Goal: Register for event/course

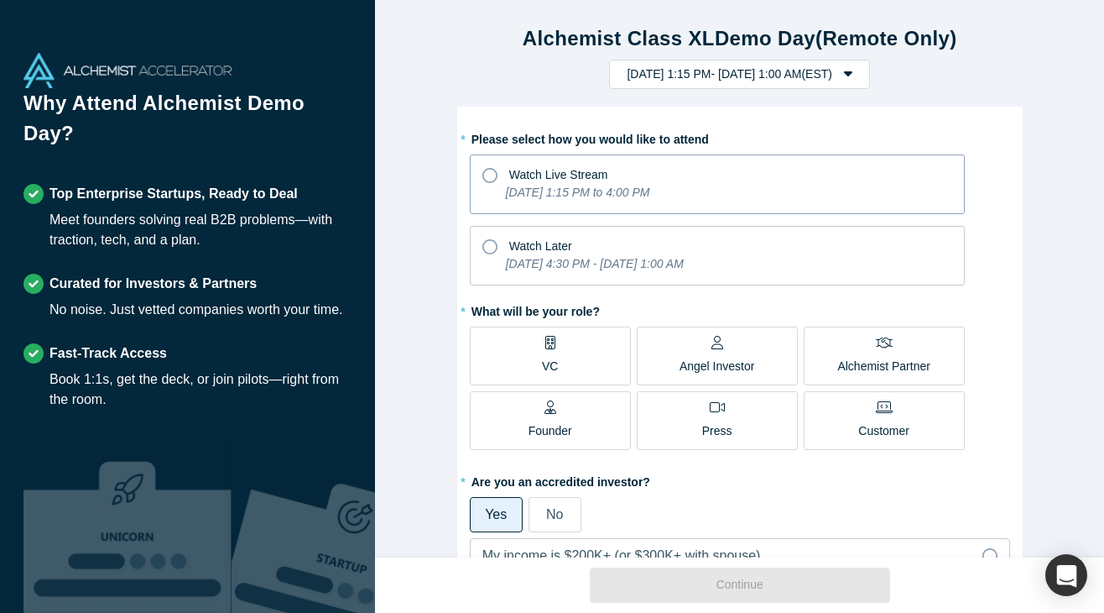
click at [489, 174] on icon at bounding box center [490, 175] width 15 height 15
click at [0, 0] on input "Watch Live Stream [DATE] 1:15 PM to 4:00 PM" at bounding box center [0, 0] width 0 height 0
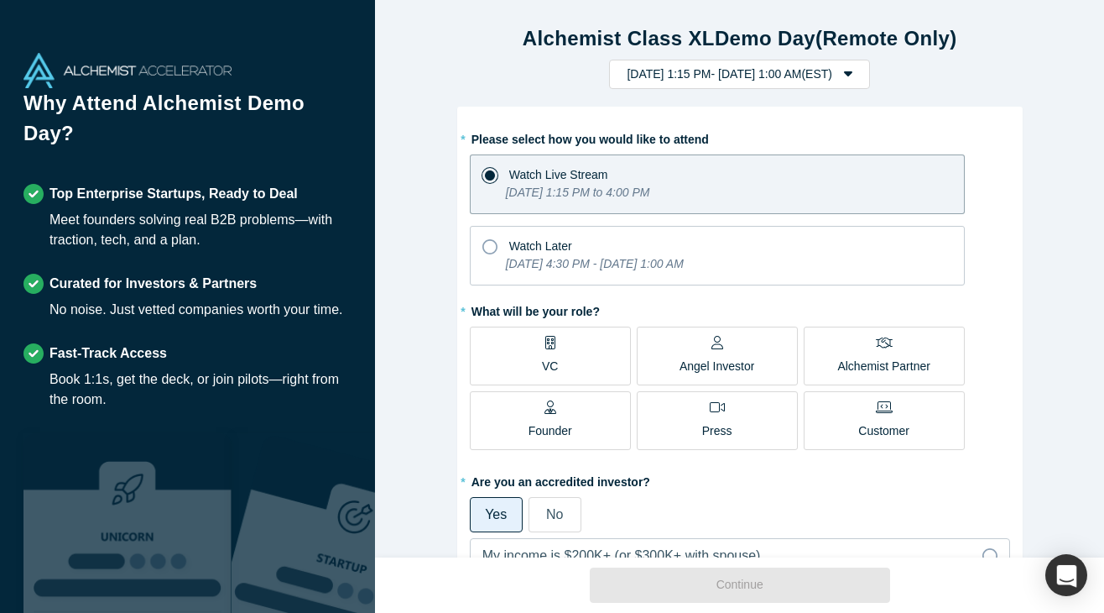
click at [530, 352] on label "VC" at bounding box center [550, 355] width 161 height 59
click at [0, 0] on input "VC" at bounding box center [0, 0] width 0 height 0
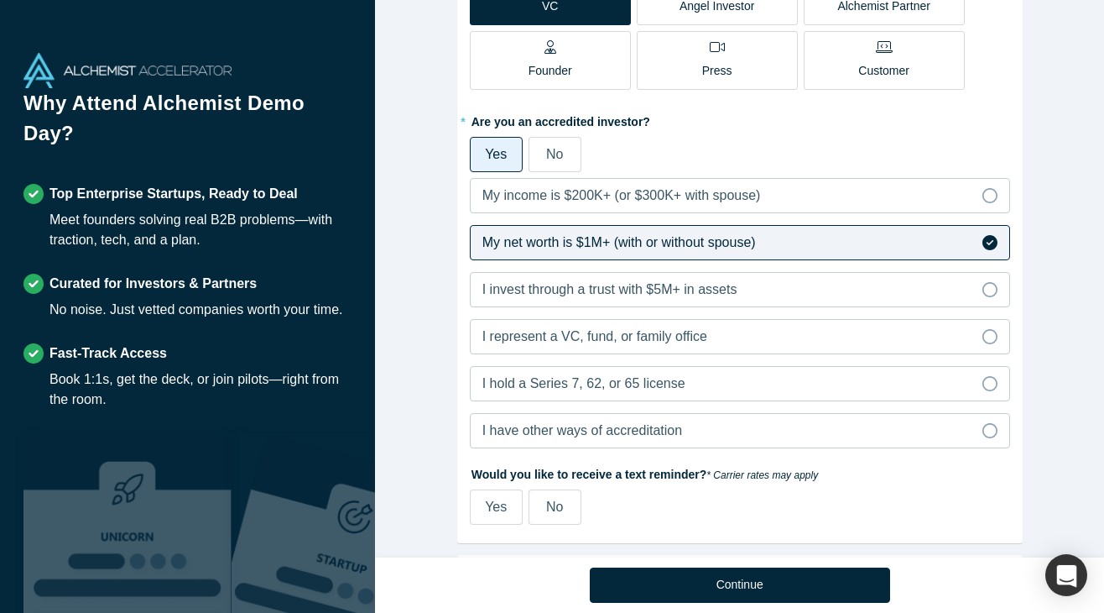
scroll to position [362, 0]
click at [761, 328] on label "I represent a VC, fund, or family office" at bounding box center [740, 334] width 540 height 35
click at [0, 0] on input "I represent a VC, fund, or family office" at bounding box center [0, 0] width 0 height 0
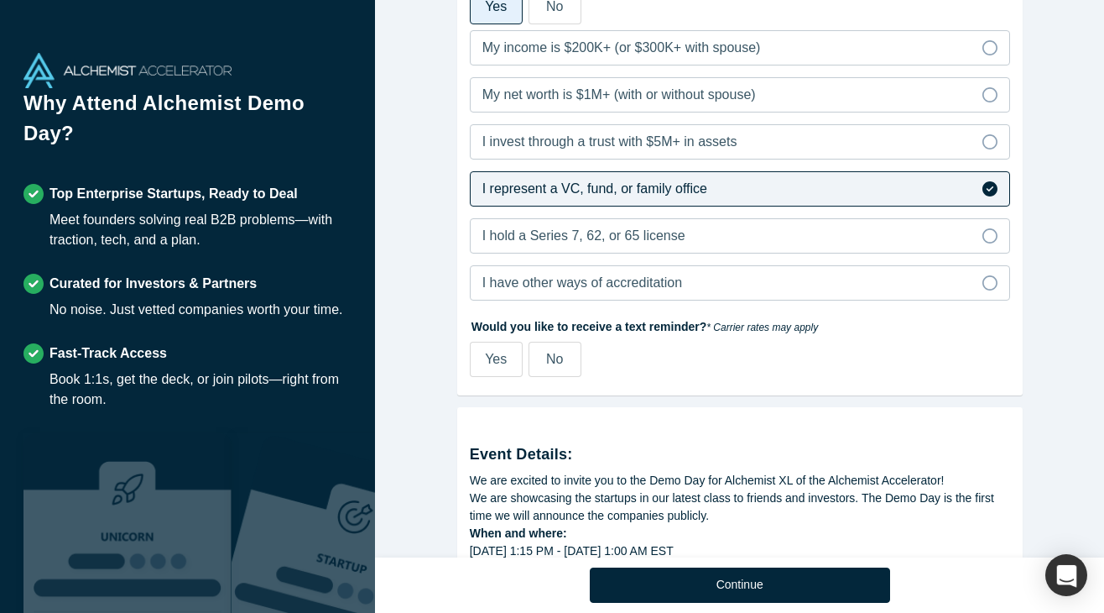
scroll to position [512, 0]
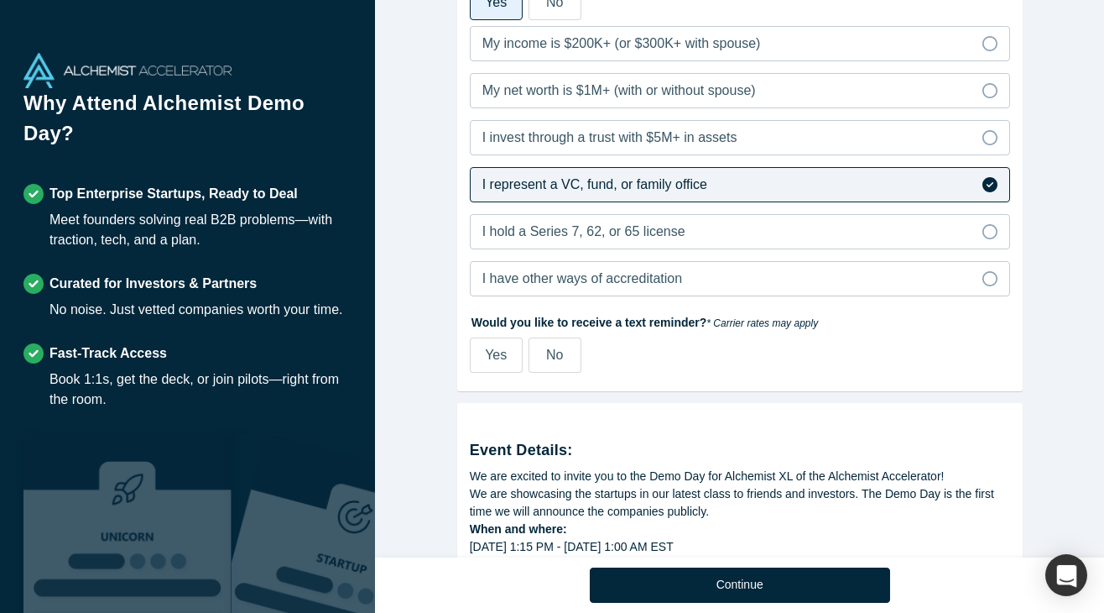
click at [500, 351] on span "Yes" at bounding box center [496, 354] width 22 height 14
click at [0, 0] on input "Yes" at bounding box center [0, 0] width 0 height 0
select select "US"
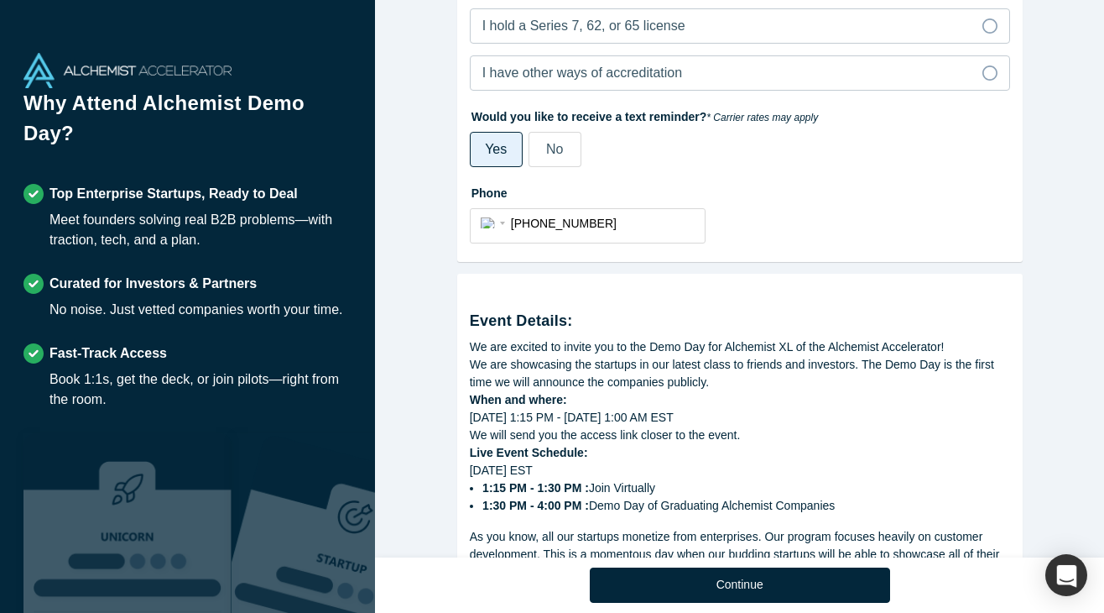
scroll to position [723, 0]
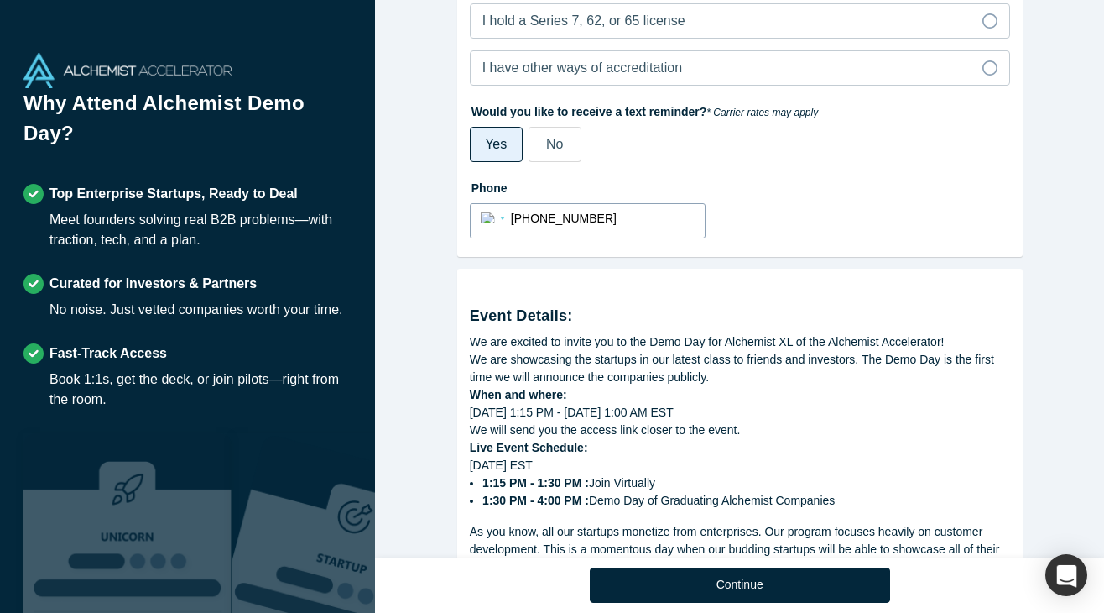
click at [484, 217] on div "International [GEOGRAPHIC_DATA] [GEOGRAPHIC_DATA] [GEOGRAPHIC_DATA] [GEOGRAPHIC…" at bounding box center [496, 217] width 30 height 24
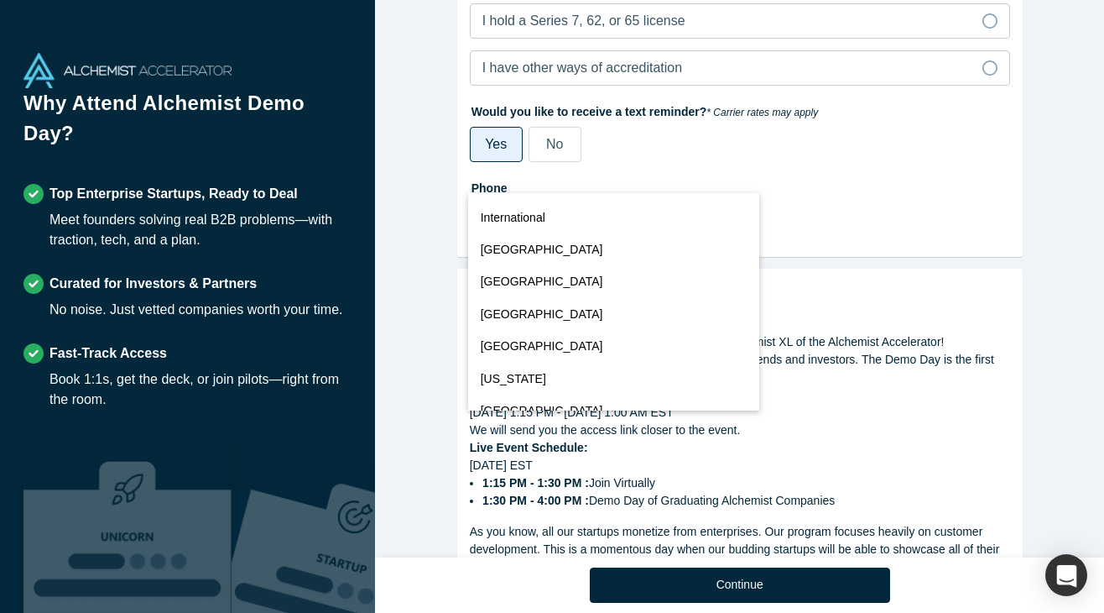
scroll to position [723, 0]
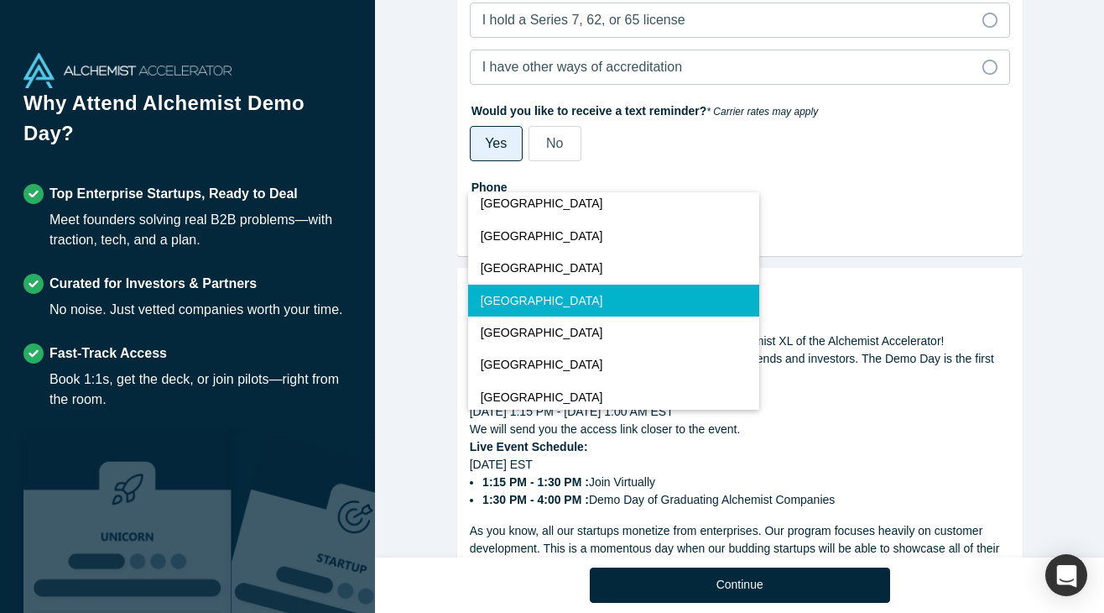
click at [849, 176] on label "Phone" at bounding box center [740, 184] width 540 height 23
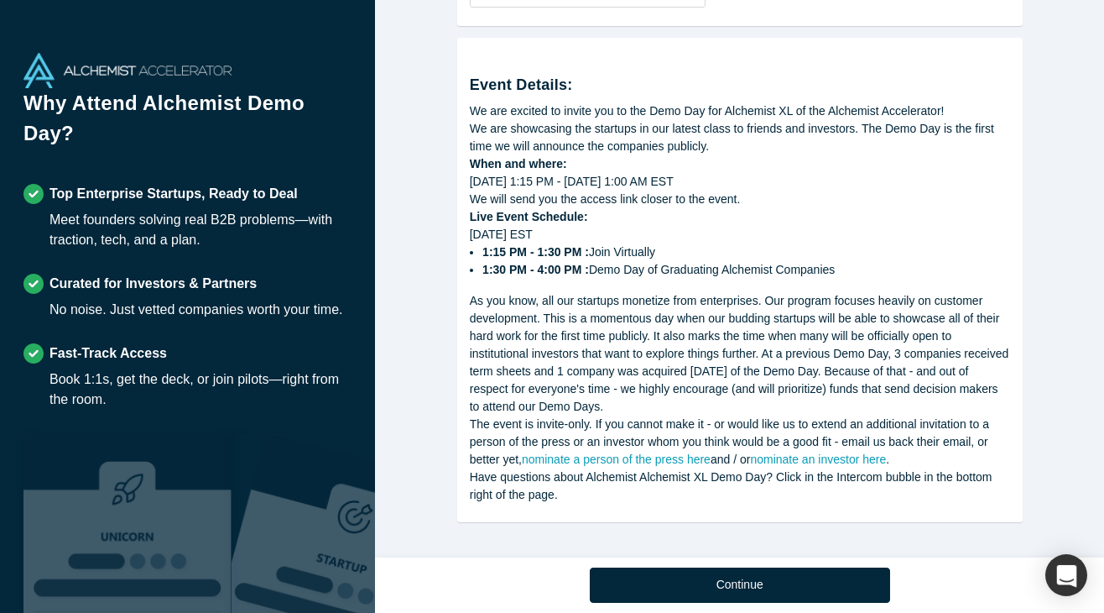
scroll to position [956, 0]
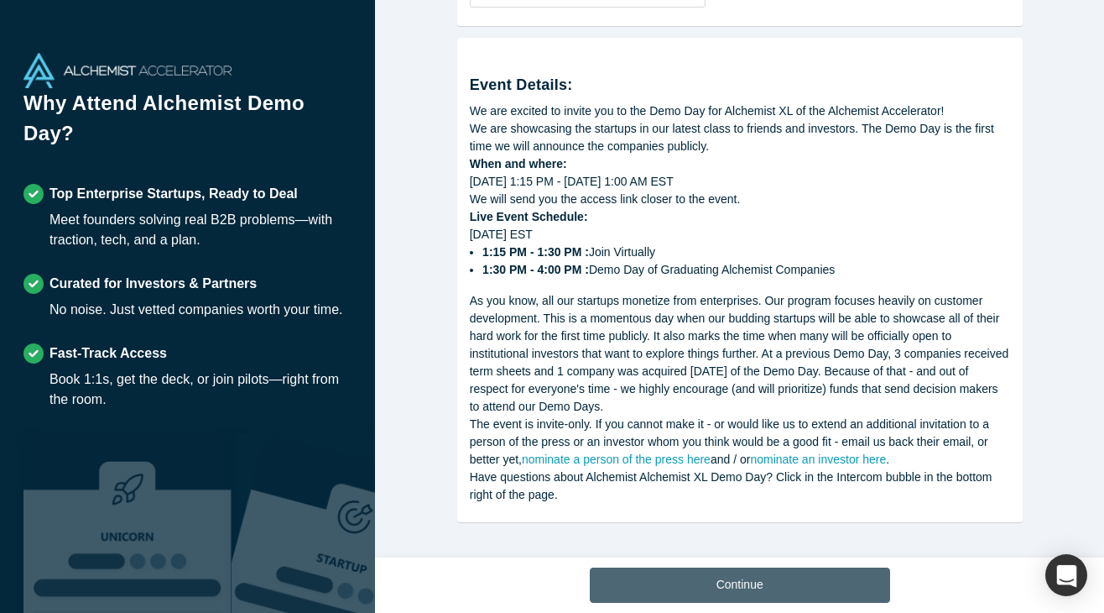
click at [774, 582] on button "Continue" at bounding box center [740, 584] width 300 height 35
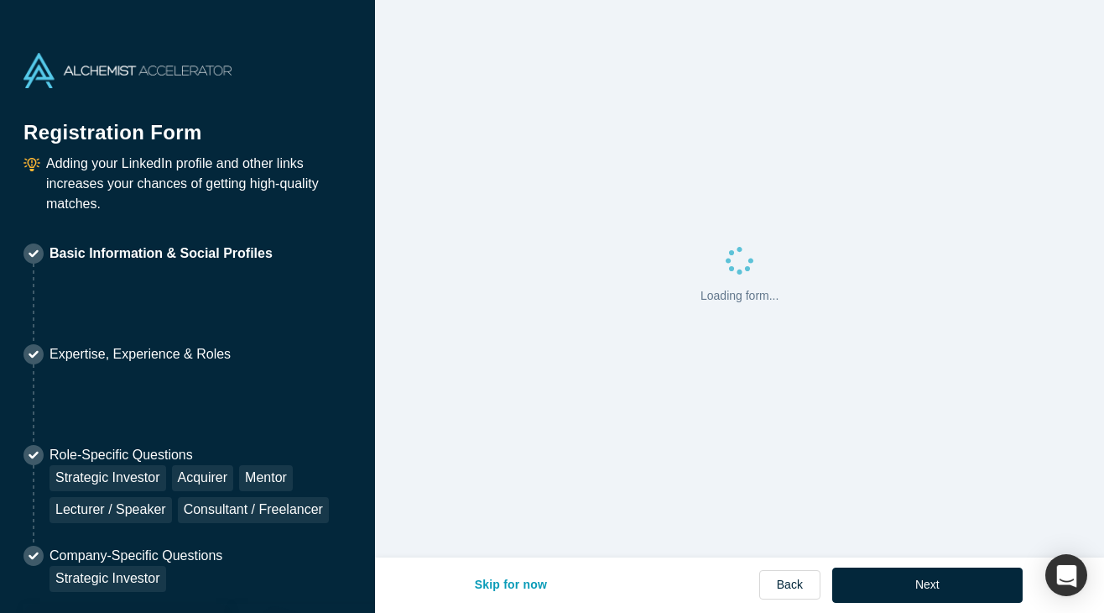
select select "US"
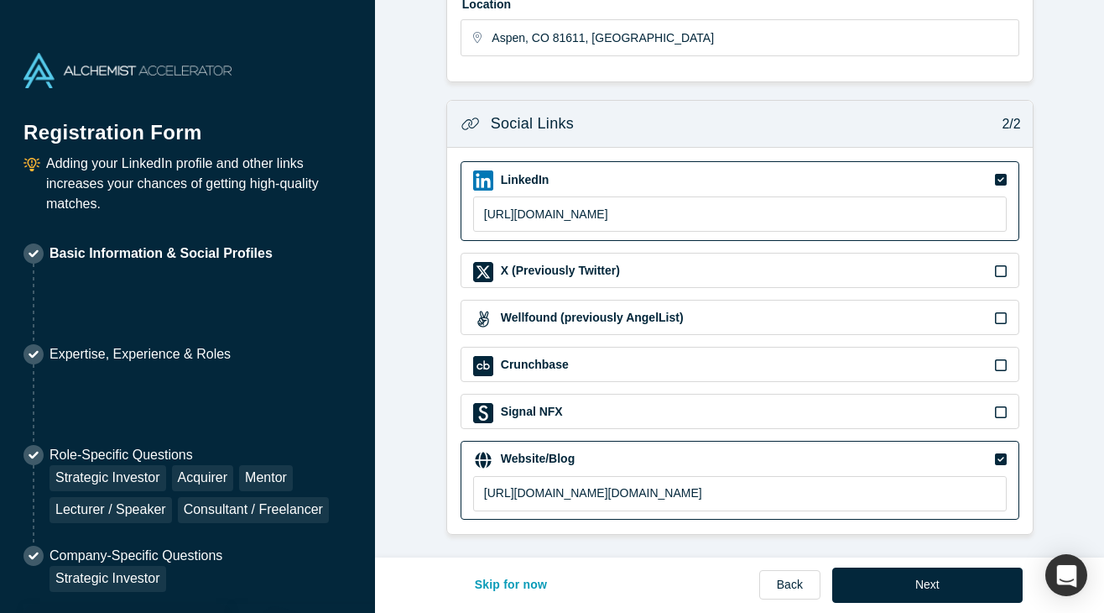
scroll to position [575, 0]
click at [899, 583] on button "Next" at bounding box center [928, 584] width 191 height 35
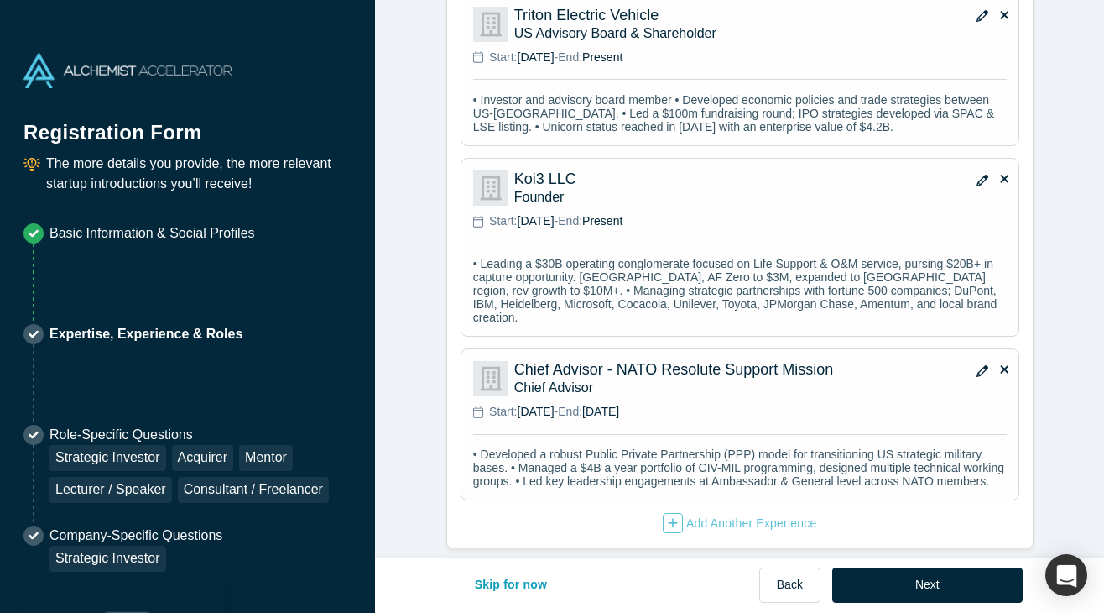
scroll to position [1711, 0]
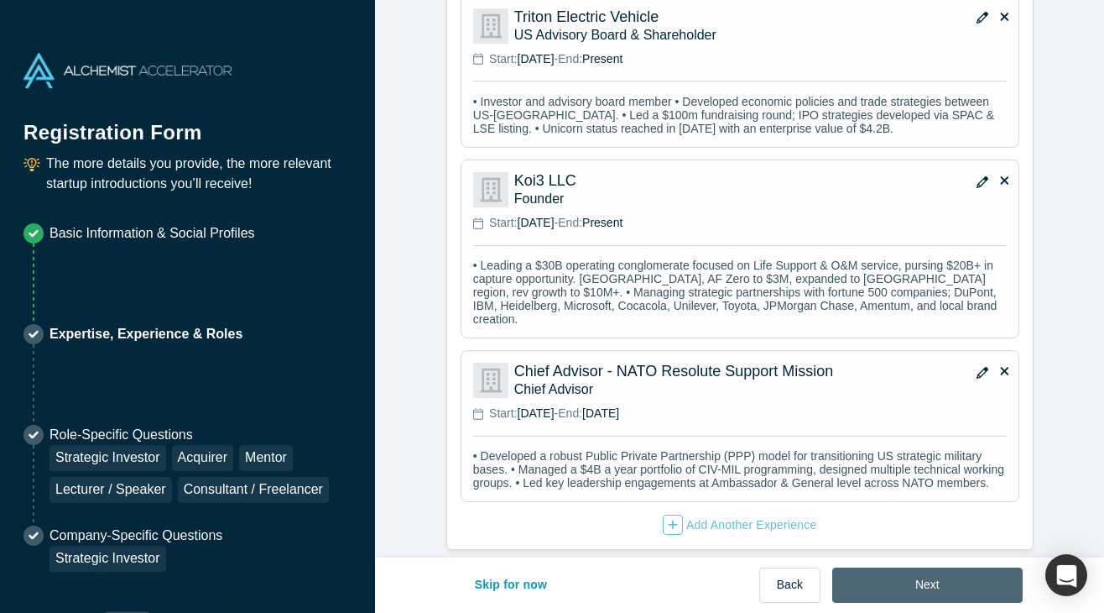
click at [934, 591] on button "Next" at bounding box center [928, 584] width 191 height 35
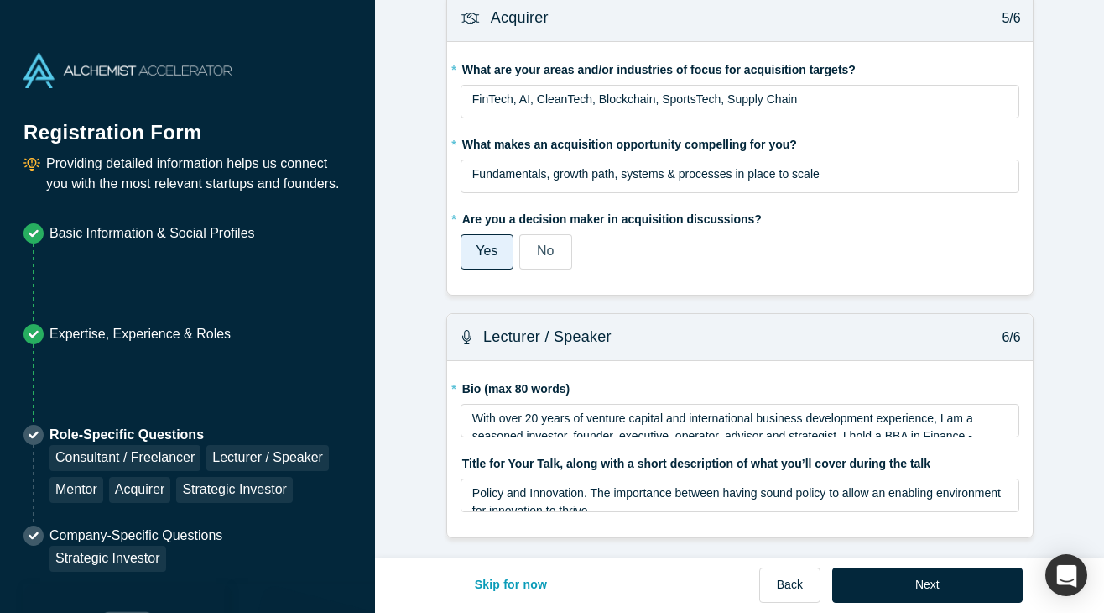
scroll to position [2047, 0]
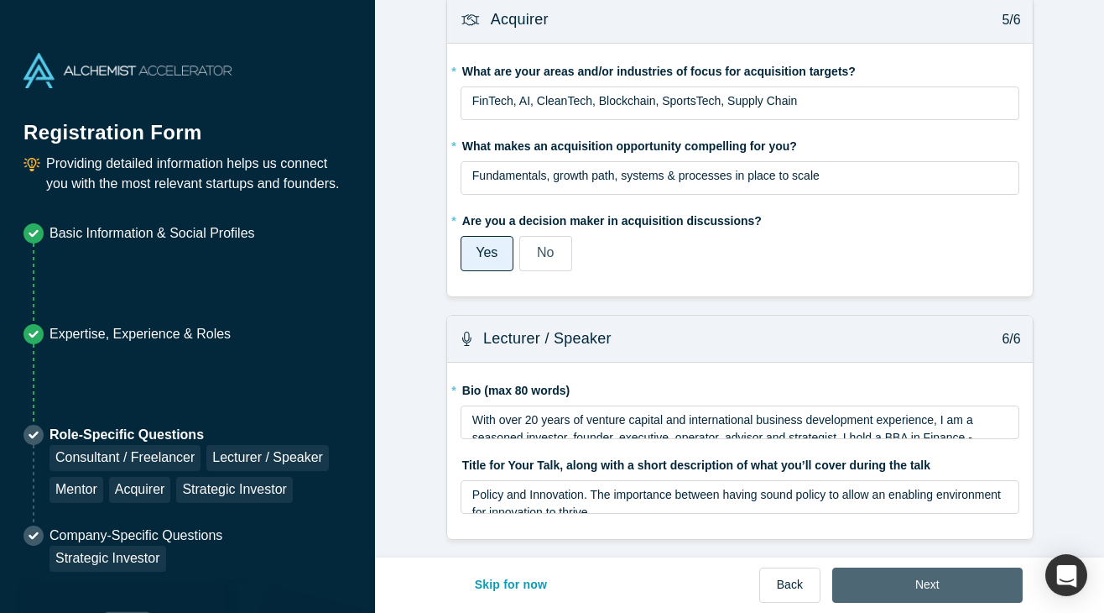
click at [911, 579] on button "Next" at bounding box center [928, 584] width 191 height 35
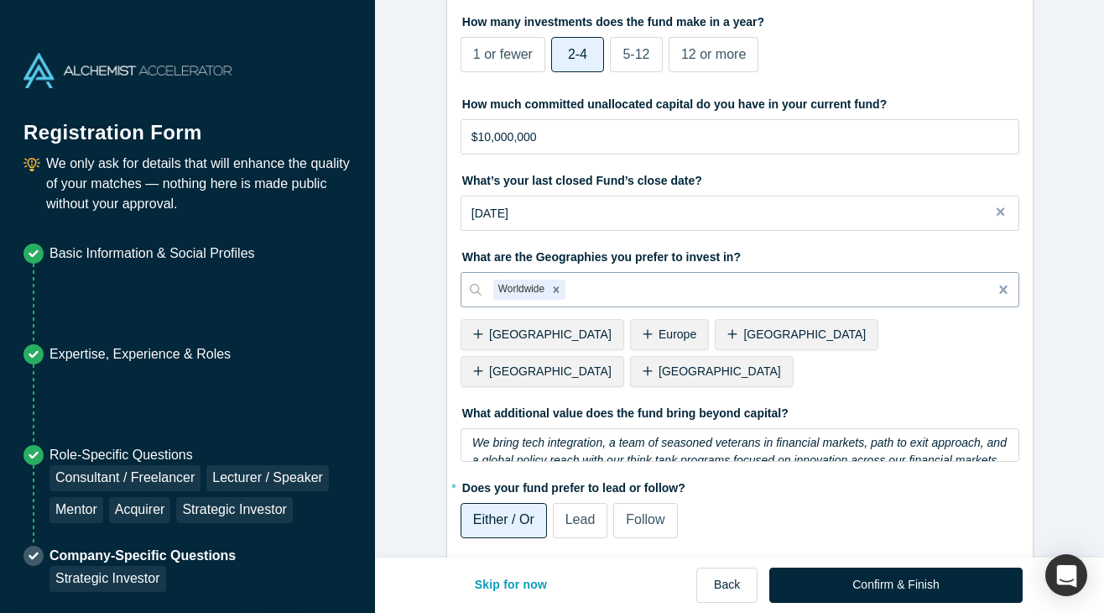
scroll to position [342, 0]
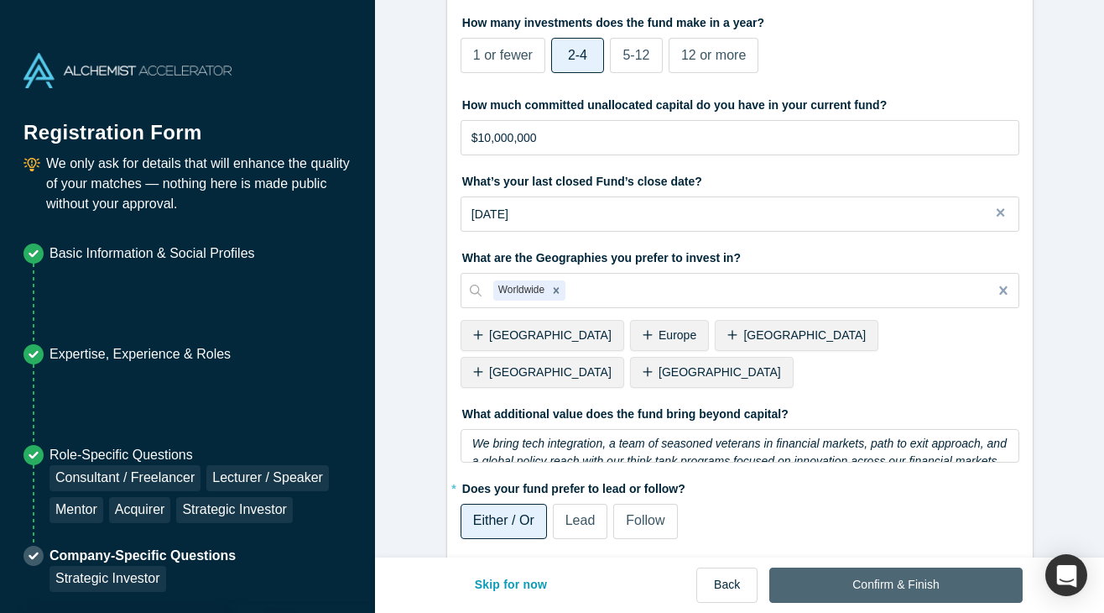
click at [900, 589] on button "Confirm & Finish" at bounding box center [896, 584] width 253 height 35
